Goal: Task Accomplishment & Management: Manage account settings

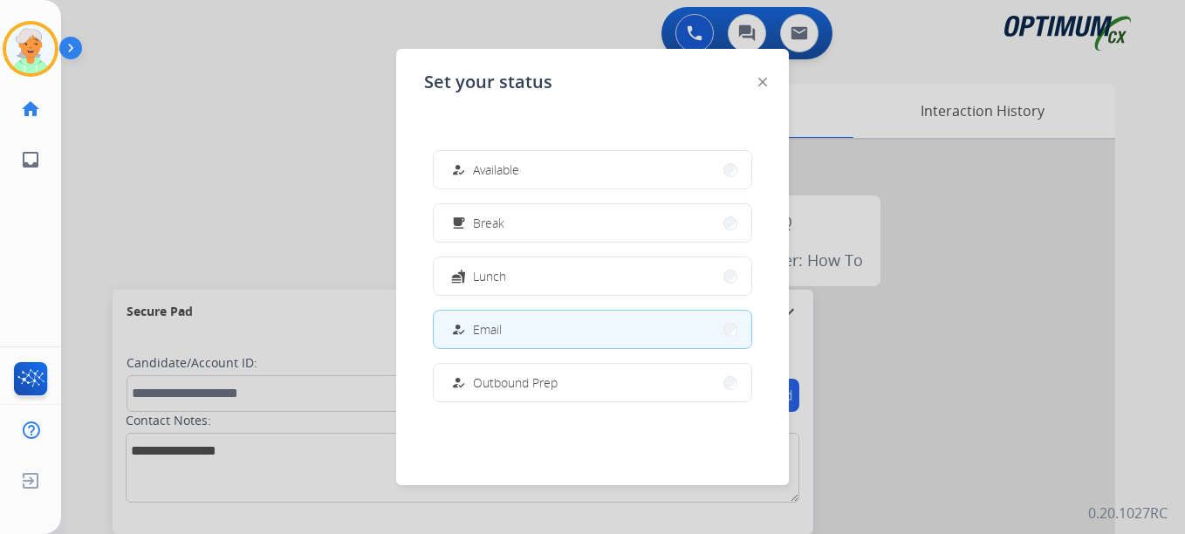
click at [482, 230] on span "Break" at bounding box center [488, 223] width 31 height 18
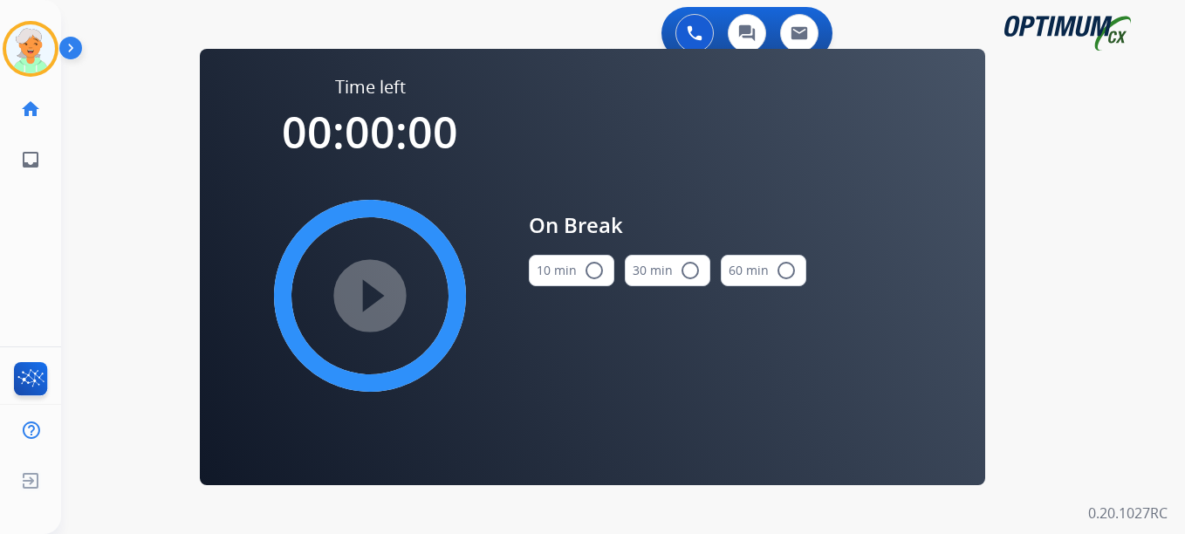
click at [601, 274] on mat-icon "radio_button_unchecked" at bounding box center [594, 270] width 21 height 21
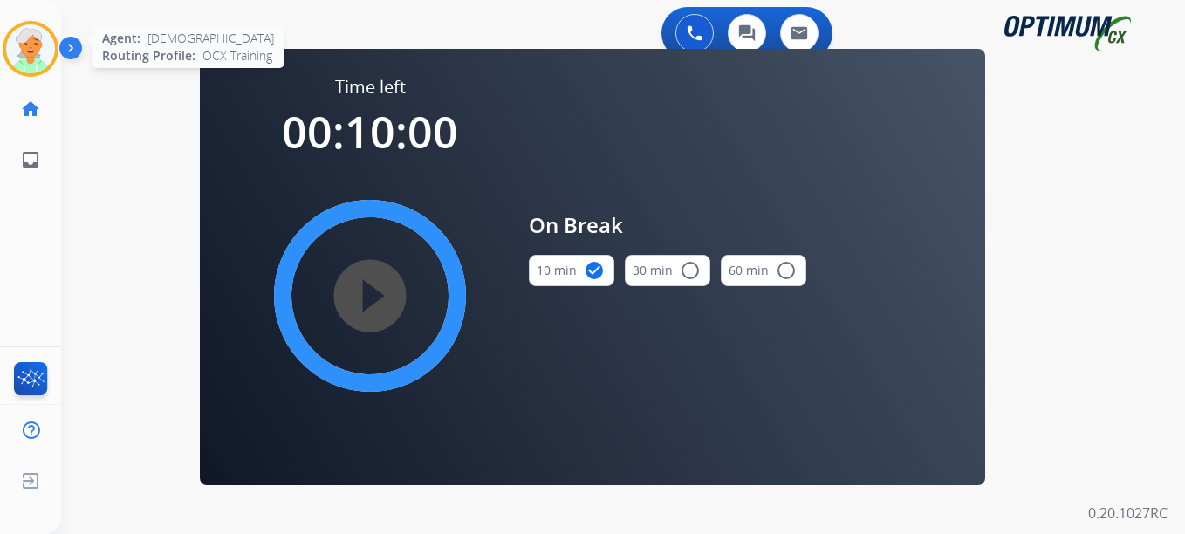
click at [26, 65] on img at bounding box center [30, 48] width 49 height 49
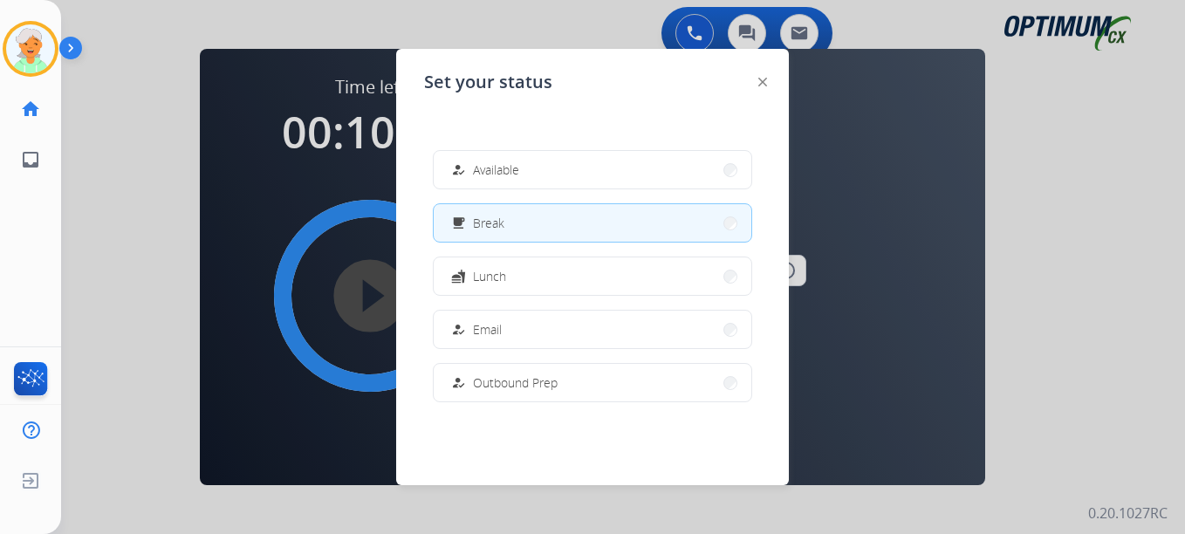
click at [268, 160] on div at bounding box center [592, 267] width 1185 height 534
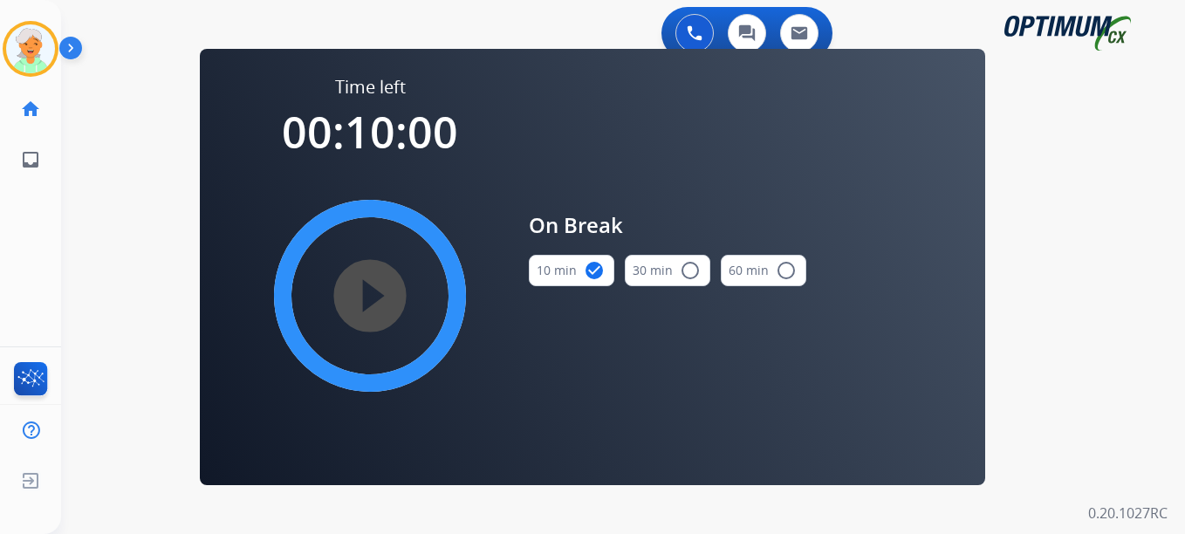
click at [370, 294] on mat-icon "play_circle_filled" at bounding box center [370, 295] width 21 height 21
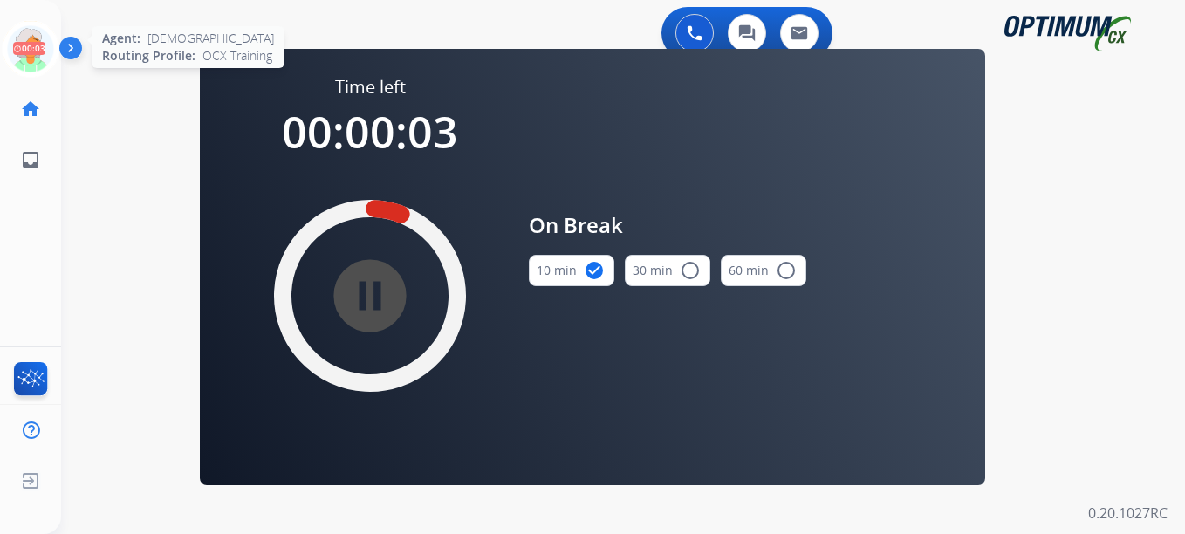
click at [23, 65] on icon at bounding box center [31, 49] width 57 height 57
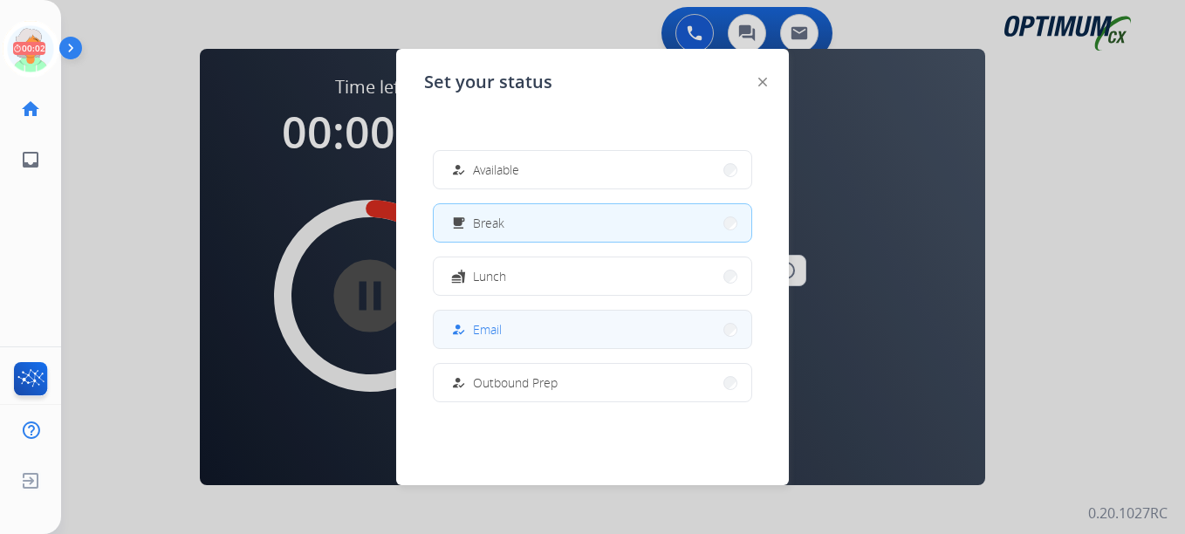
click at [469, 325] on div "how_to_reg" at bounding box center [460, 329] width 25 height 21
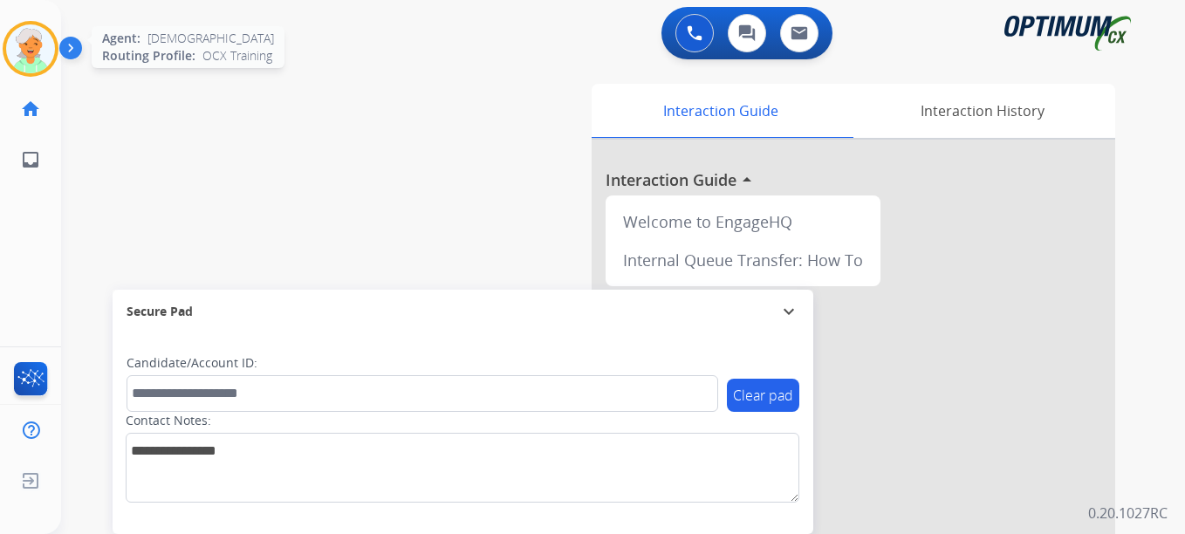
click at [38, 31] on img at bounding box center [30, 48] width 49 height 49
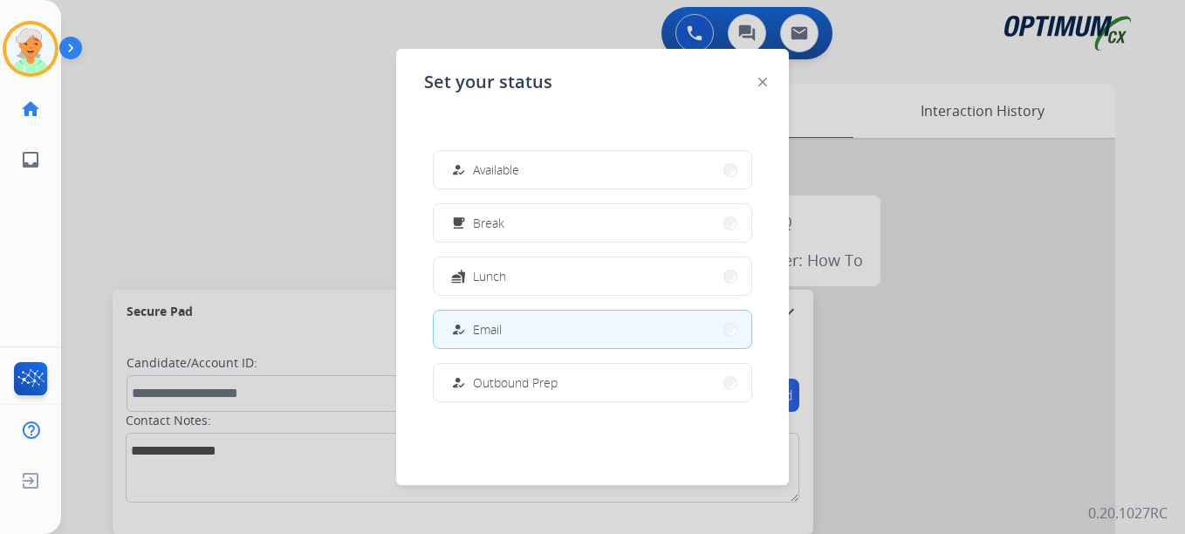
click at [209, 165] on div at bounding box center [592, 267] width 1185 height 534
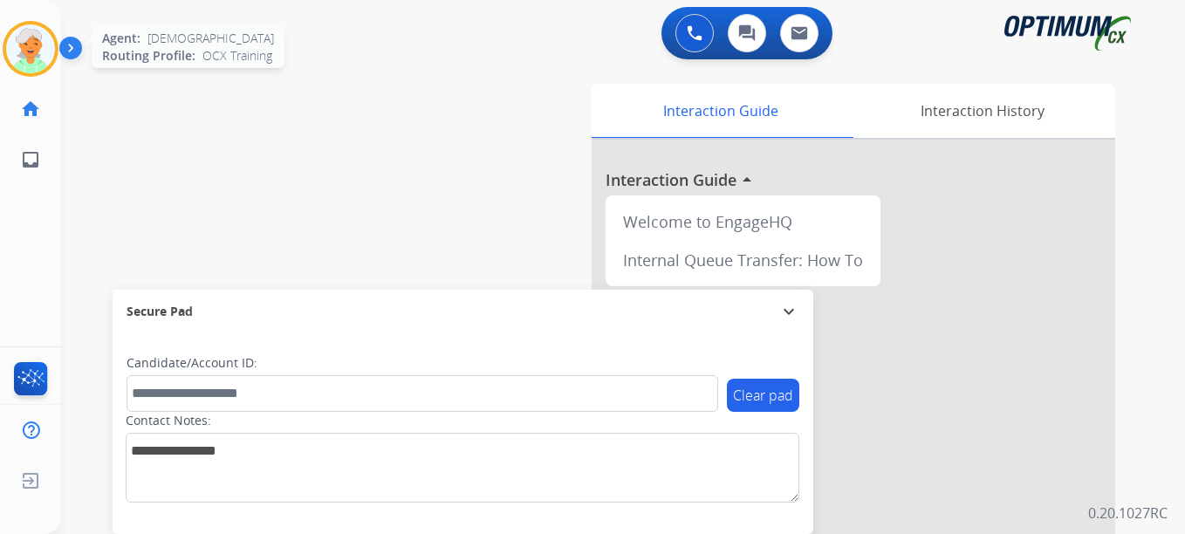
click at [42, 45] on img at bounding box center [30, 48] width 49 height 49
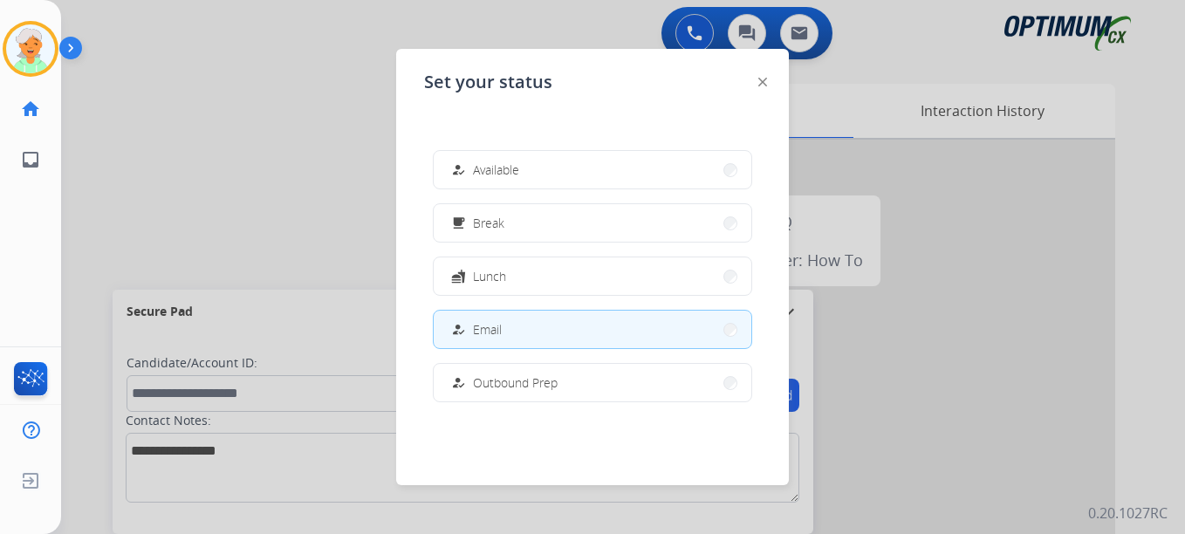
click at [223, 175] on div at bounding box center [592, 267] width 1185 height 534
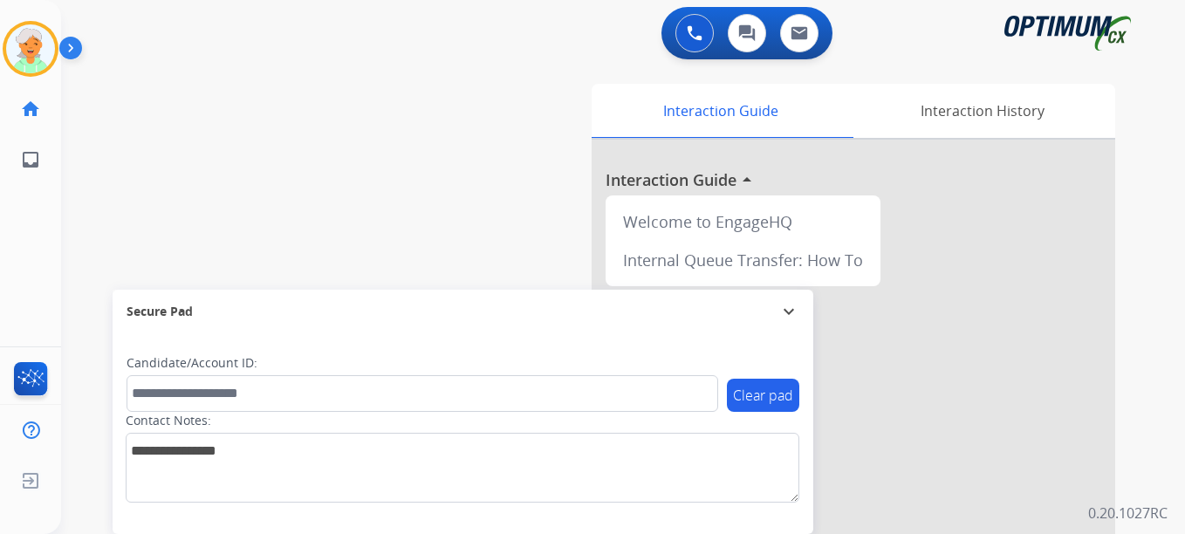
drag, startPoint x: 75, startPoint y: 155, endPoint x: 39, endPoint y: 77, distance: 86.3
click at [75, 154] on div "swap_horiz Break voice bridge close_fullscreen Connect 3-Way Call merge_type Se…" at bounding box center [602, 427] width 1082 height 728
click at [20, 51] on img at bounding box center [30, 48] width 49 height 49
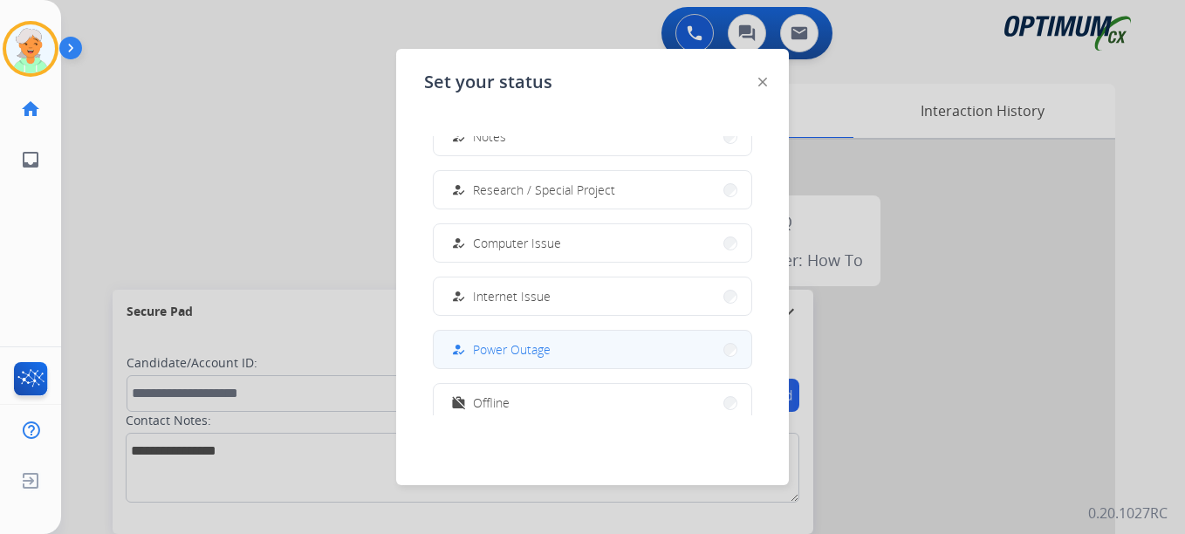
scroll to position [435, 0]
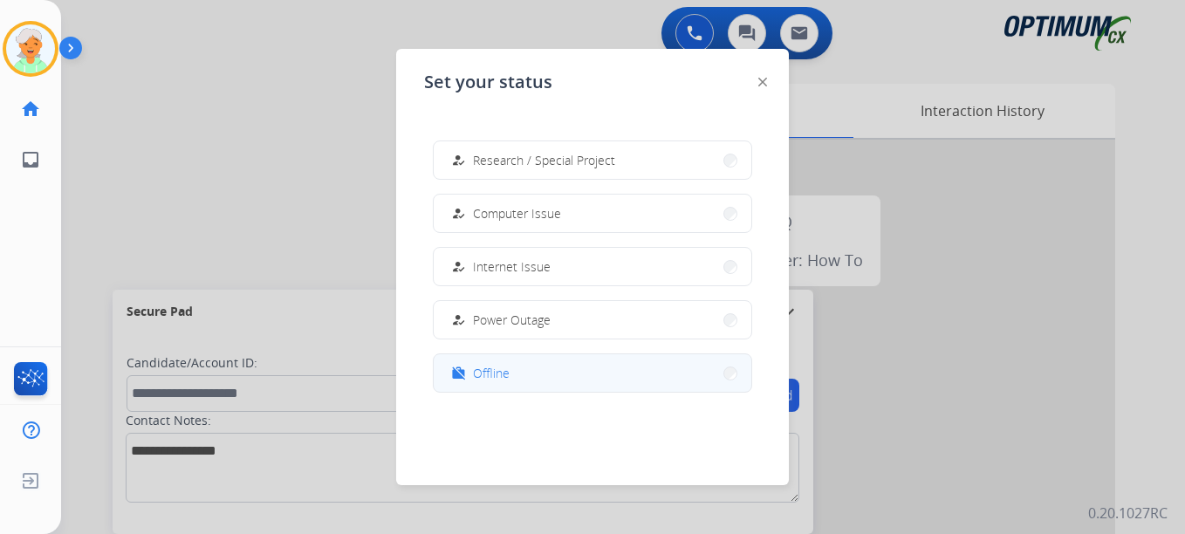
click at [542, 375] on button "work_off Offline" at bounding box center [593, 373] width 318 height 38
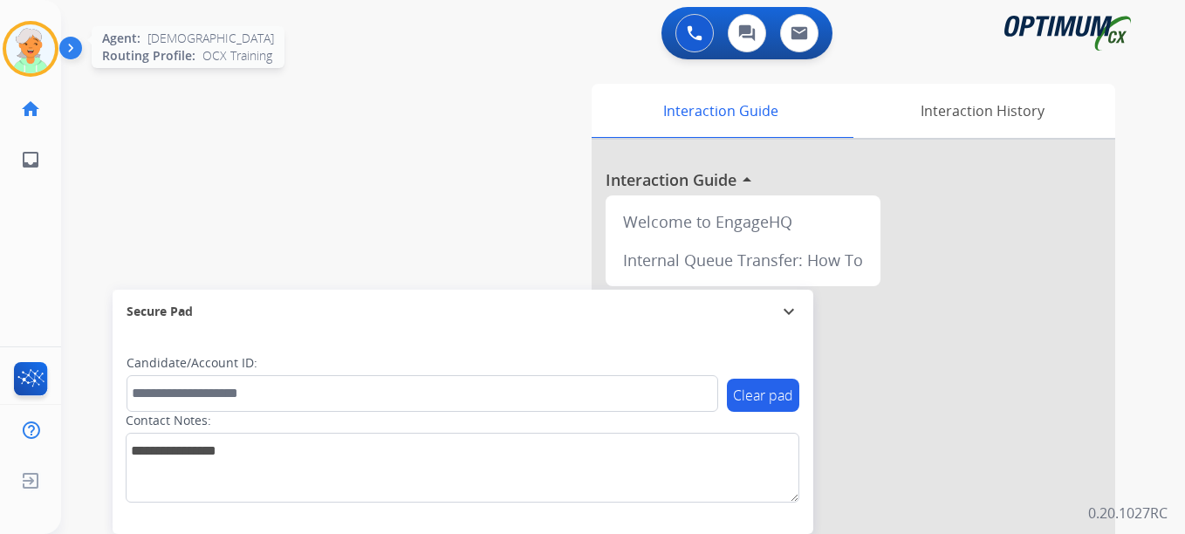
click at [40, 54] on img at bounding box center [30, 48] width 49 height 49
